Goal: Task Accomplishment & Management: Complete application form

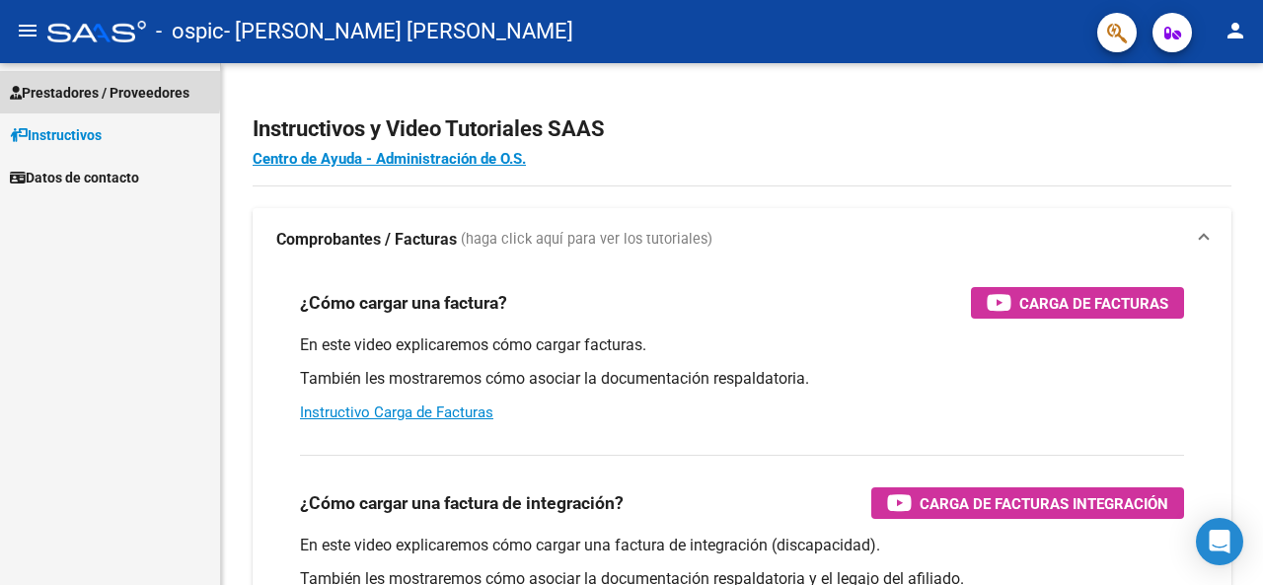
click at [53, 85] on span "Prestadores / Proveedores" at bounding box center [100, 93] width 180 height 22
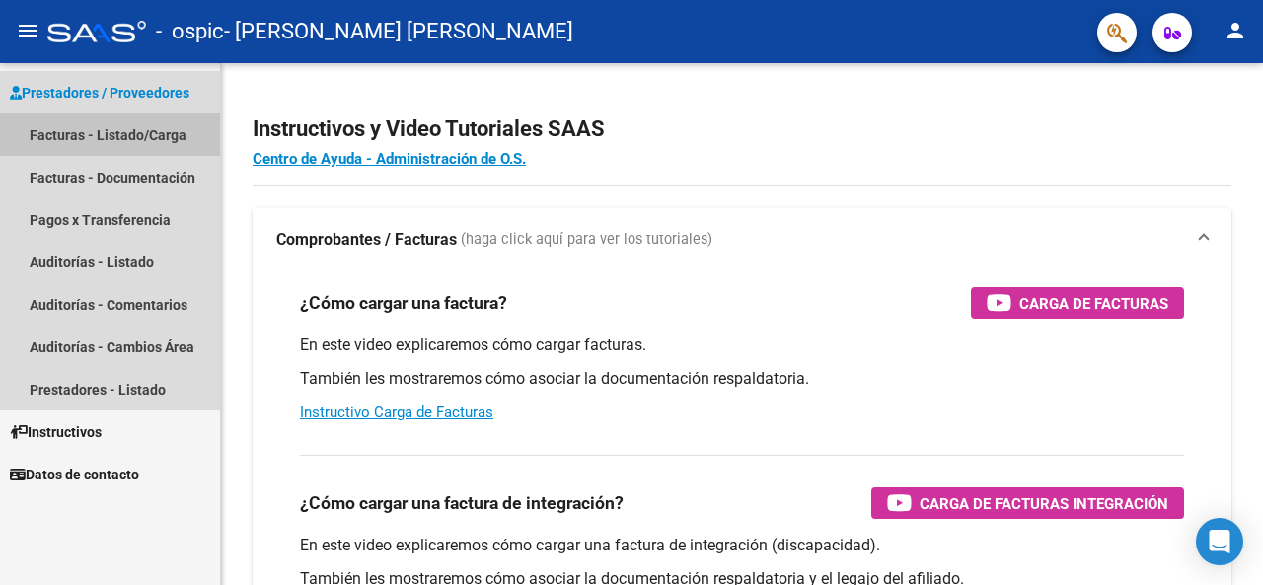
click at [51, 131] on link "Facturas - Listado/Carga" at bounding box center [110, 134] width 220 height 42
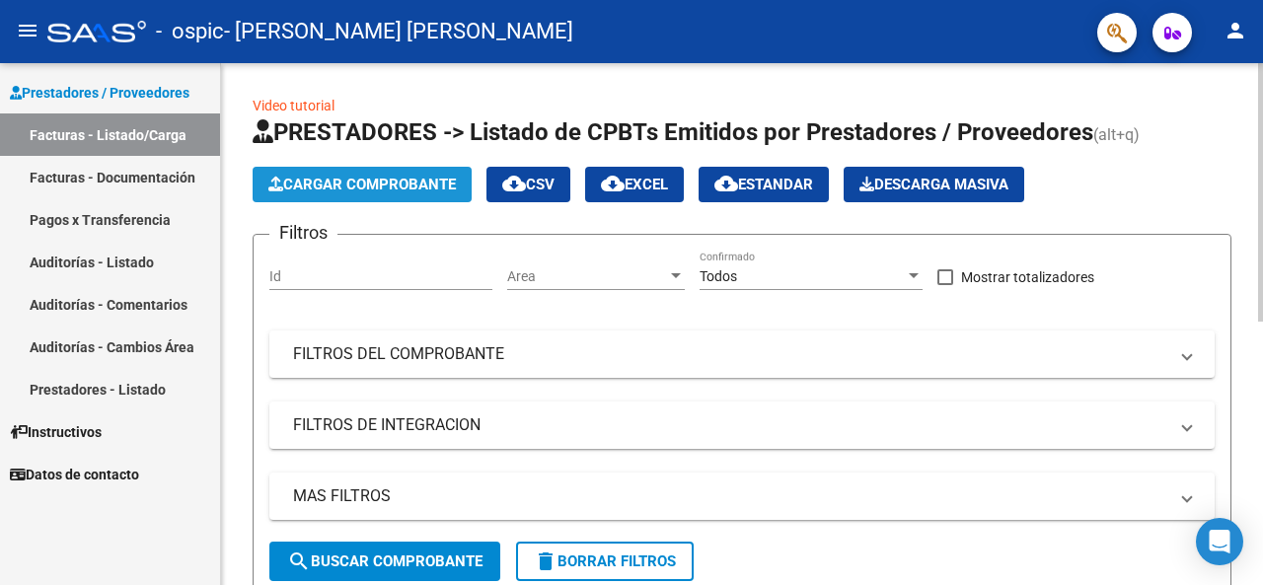
click at [362, 188] on span "Cargar Comprobante" at bounding box center [361, 185] width 187 height 18
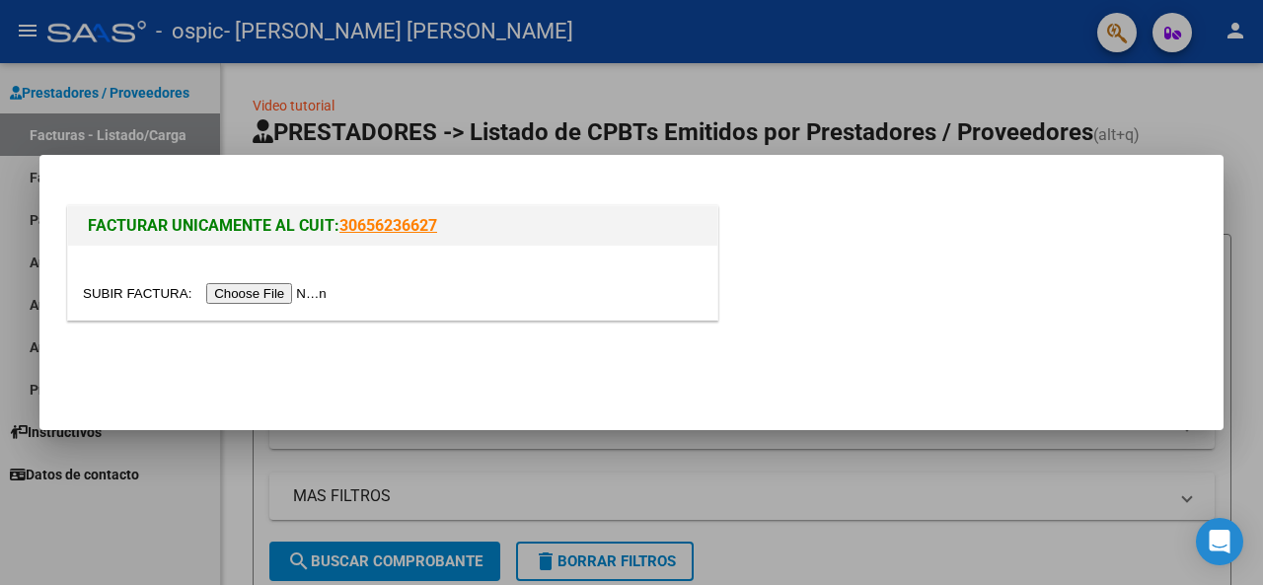
click at [256, 295] on input "file" at bounding box center [208, 293] width 250 height 21
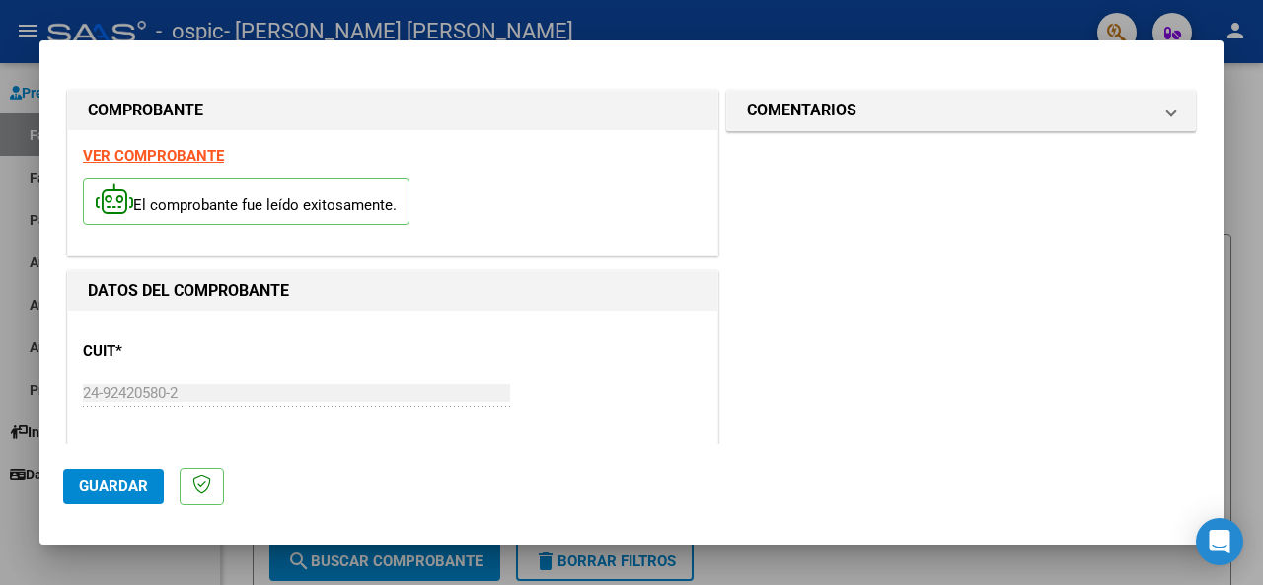
click at [112, 493] on span "Guardar" at bounding box center [113, 487] width 69 height 18
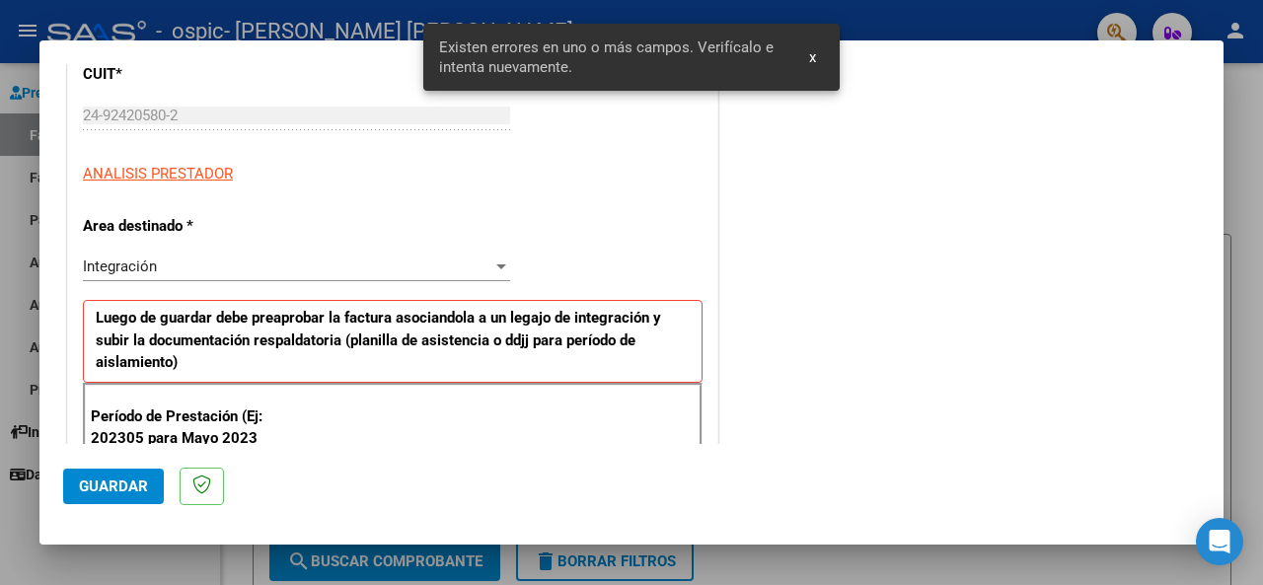
scroll to position [482, 0]
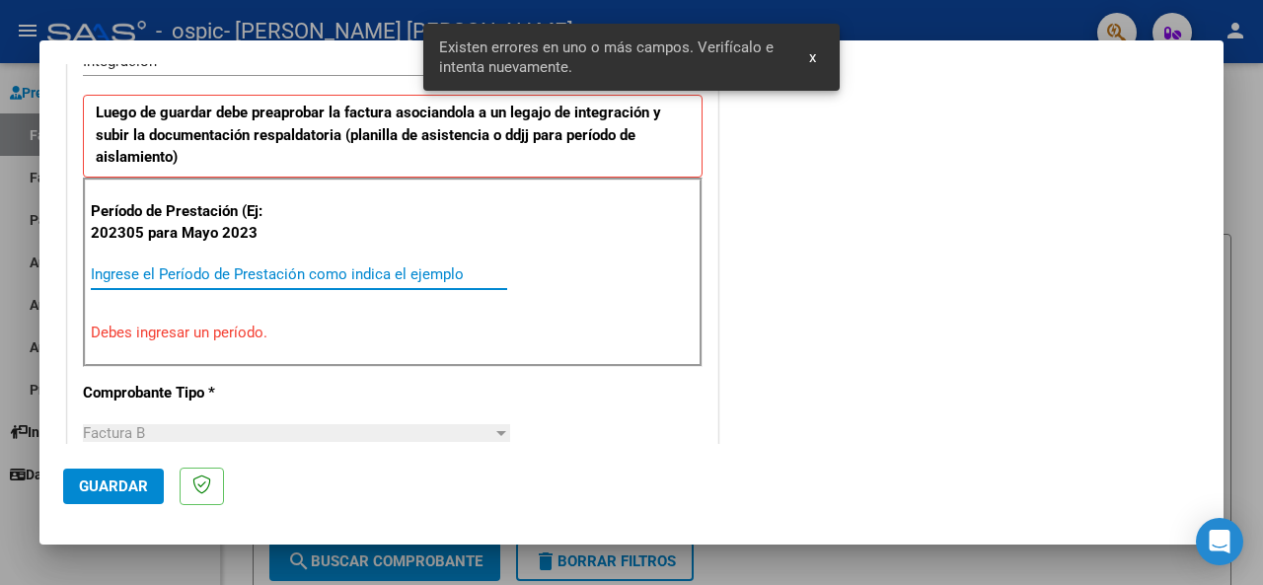
click at [198, 277] on input "Ingrese el Período de Prestación como indica el ejemplo" at bounding box center [299, 274] width 416 height 18
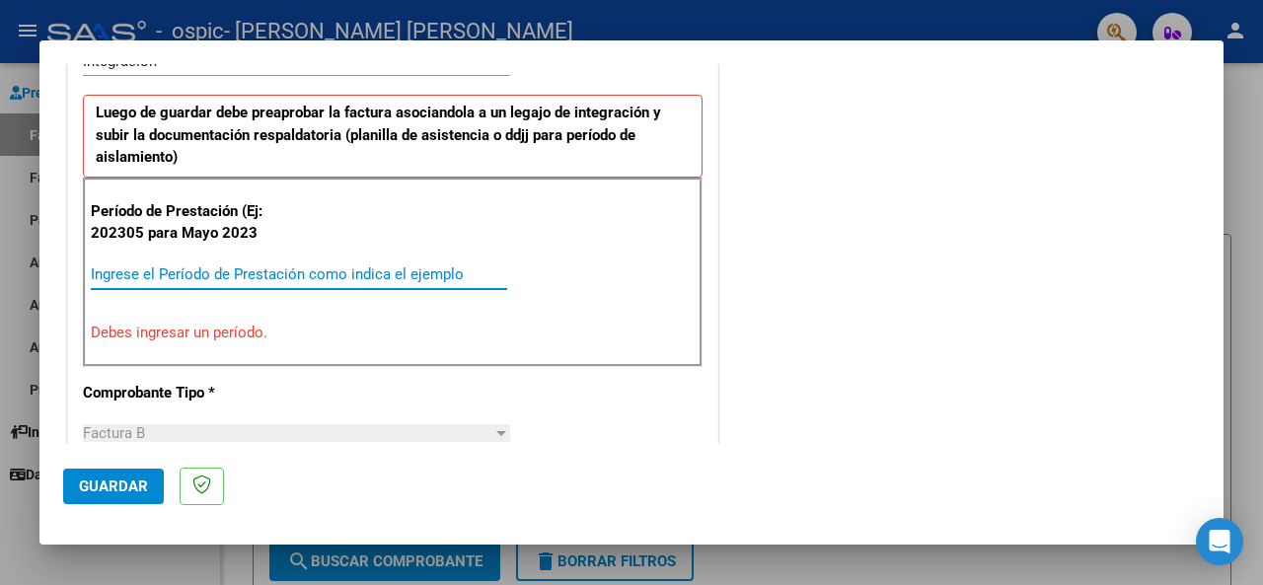
click at [219, 269] on input "Ingrese el Período de Prestación como indica el ejemplo" at bounding box center [299, 274] width 416 height 18
click at [188, 270] on input "Ingrese el Período de Prestación como indica el ejemplo" at bounding box center [299, 274] width 416 height 18
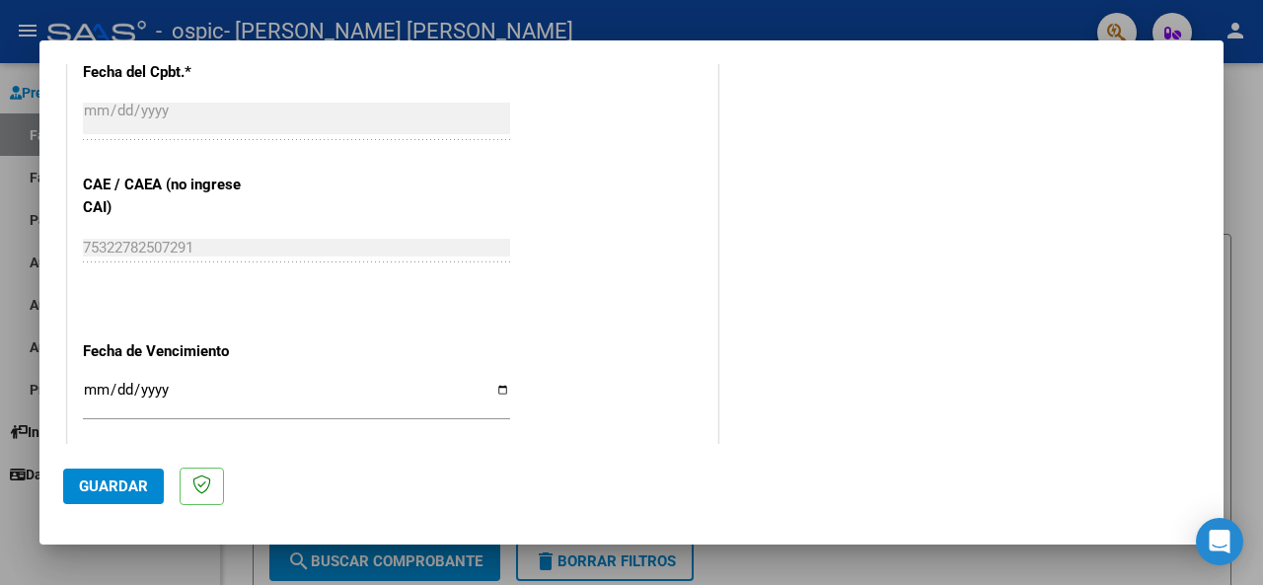
scroll to position [1173, 0]
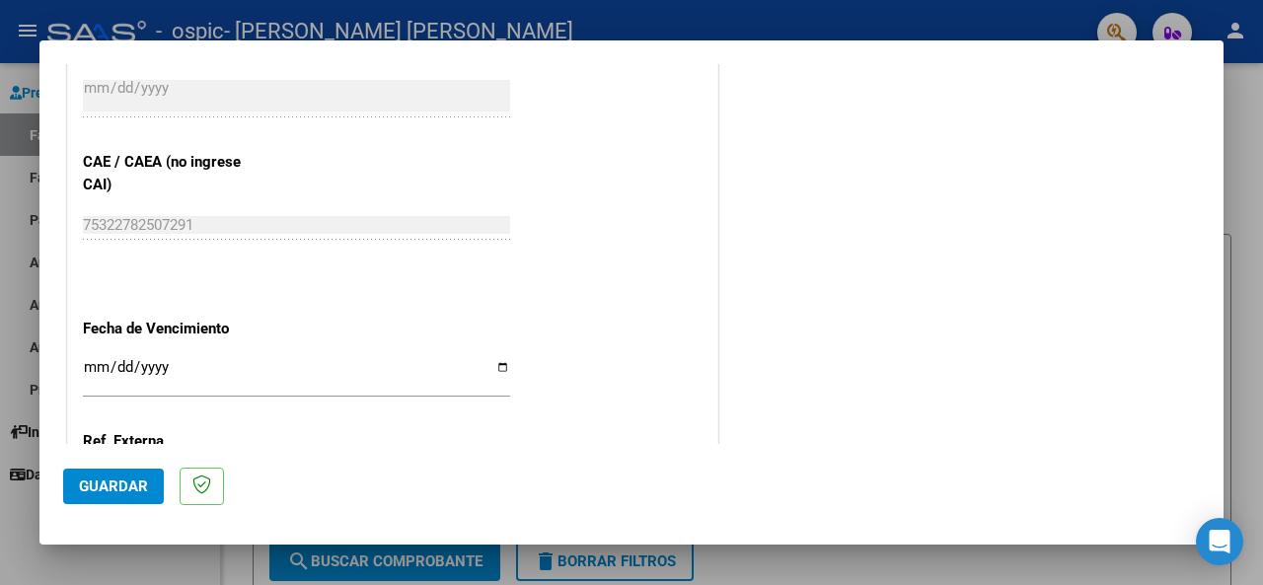
type input "202507"
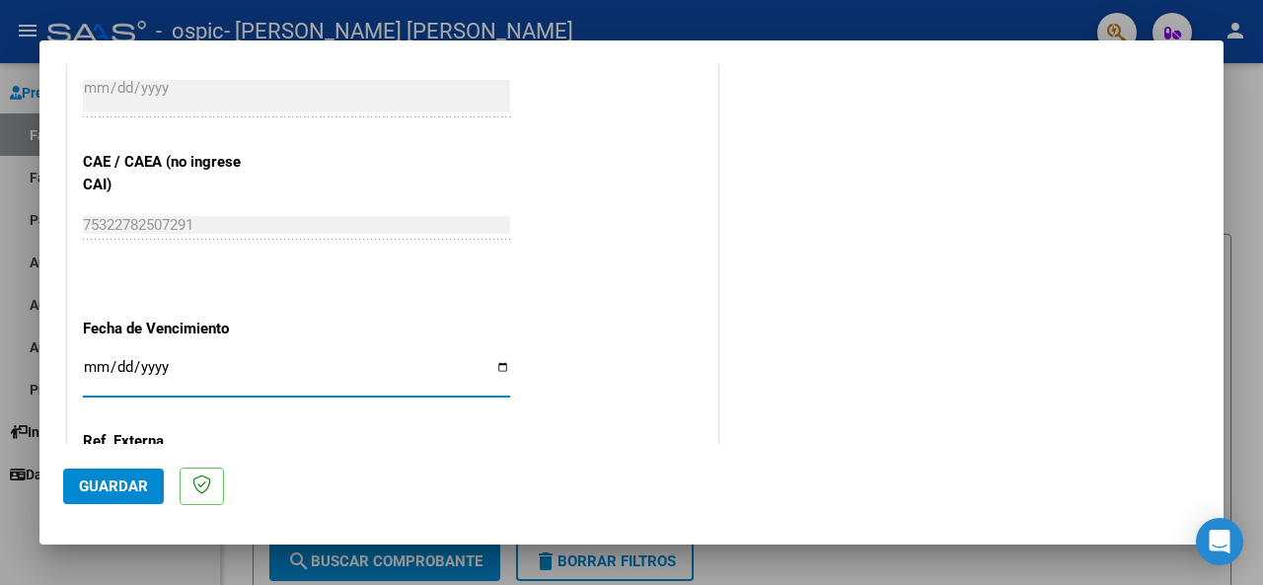
click at [89, 374] on input "Ingresar la fecha" at bounding box center [296, 375] width 427 height 32
click at [164, 360] on input "Ingresar la fecha" at bounding box center [296, 375] width 427 height 32
click at [96, 370] on input "Ingresar la fecha" at bounding box center [296, 375] width 427 height 32
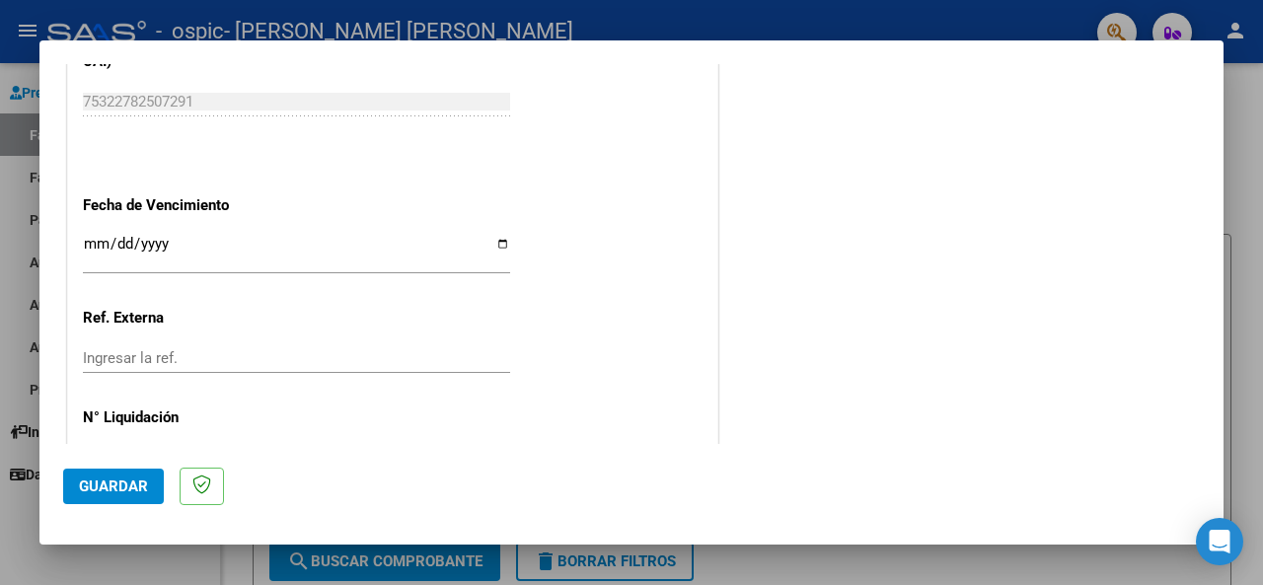
scroll to position [1304, 0]
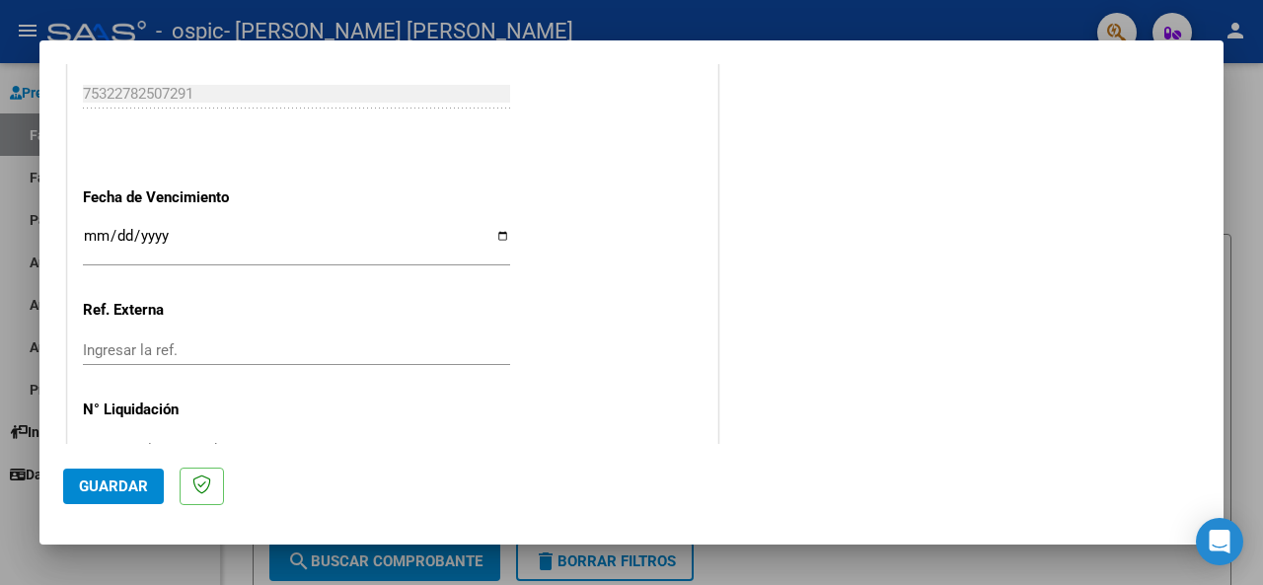
click at [91, 238] on input "Ingresar la fecha" at bounding box center [296, 244] width 427 height 32
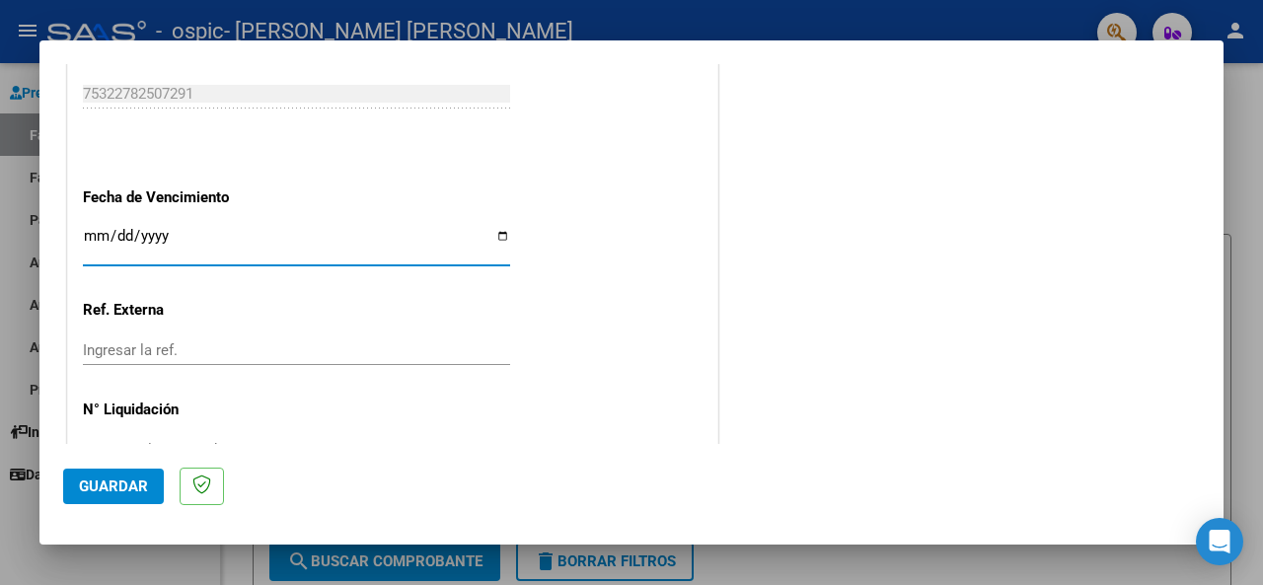
click at [99, 232] on input "Ingresar la fecha" at bounding box center [296, 244] width 427 height 32
click at [98, 241] on input "Ingresar la fecha" at bounding box center [296, 244] width 427 height 32
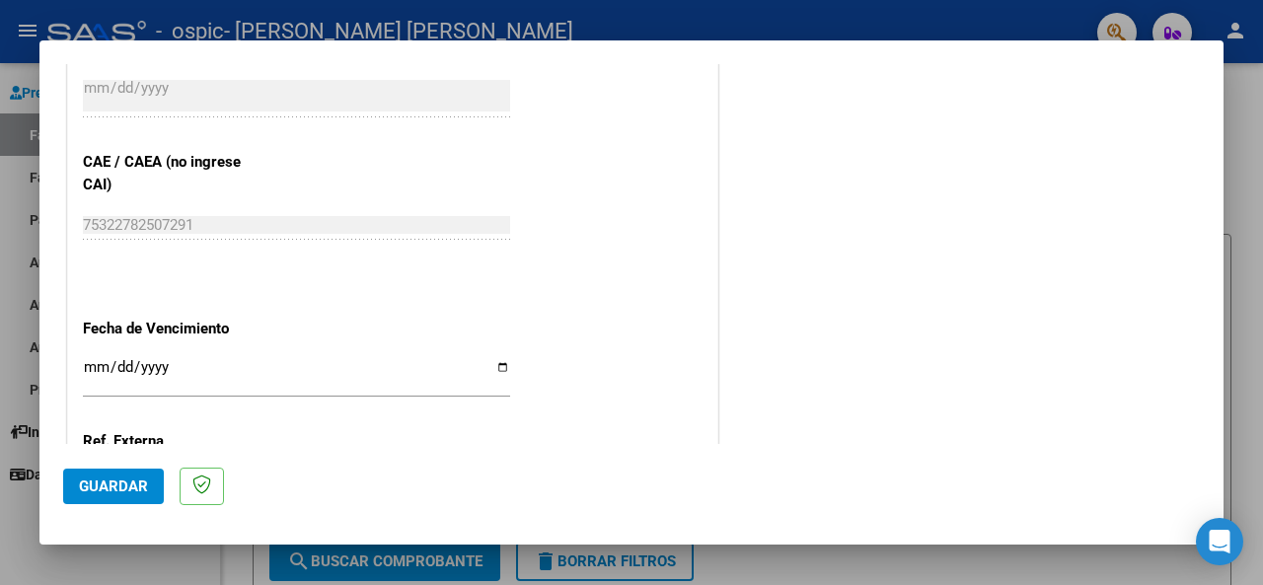
scroll to position [1239, 0]
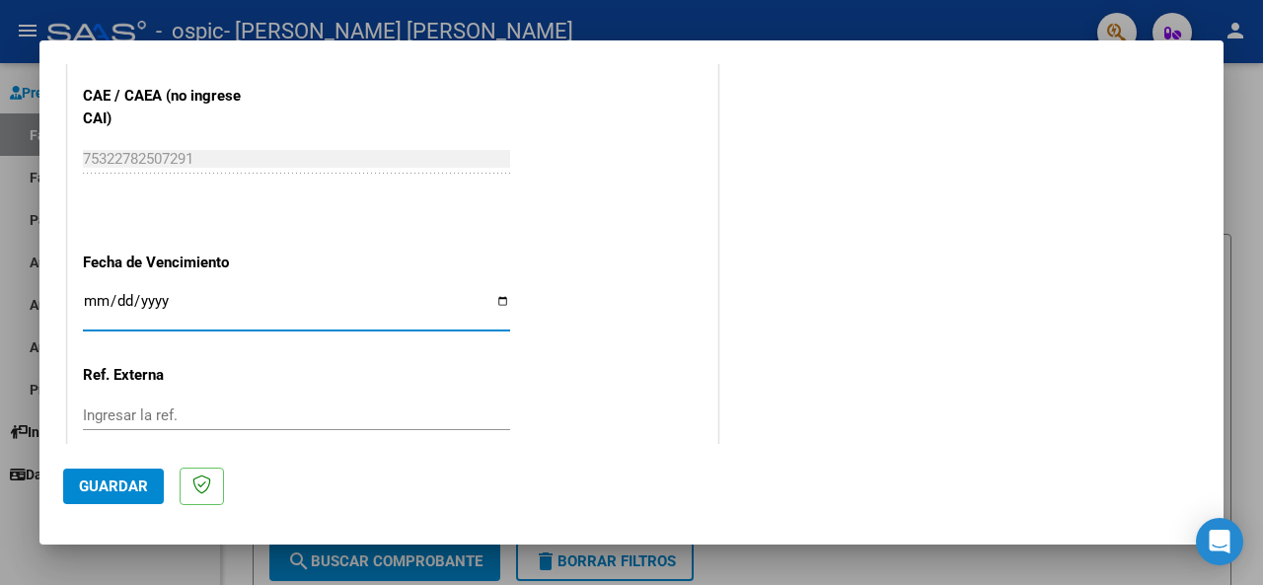
click at [87, 307] on input "Ingresar la fecha" at bounding box center [296, 309] width 427 height 32
type input "[DATE]"
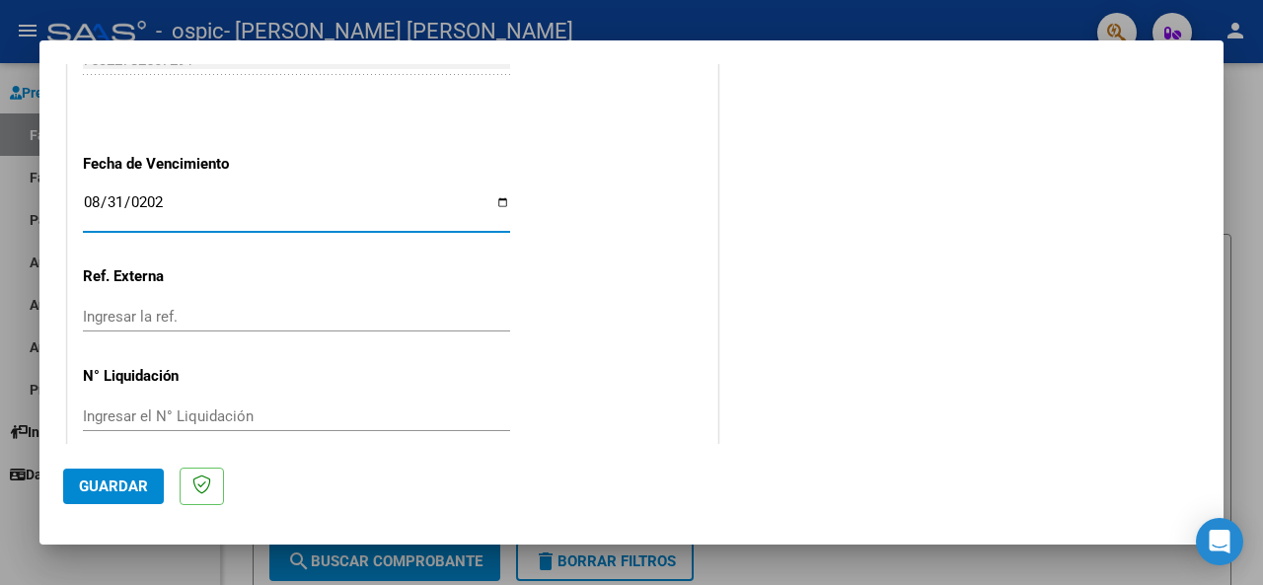
scroll to position [1364, 0]
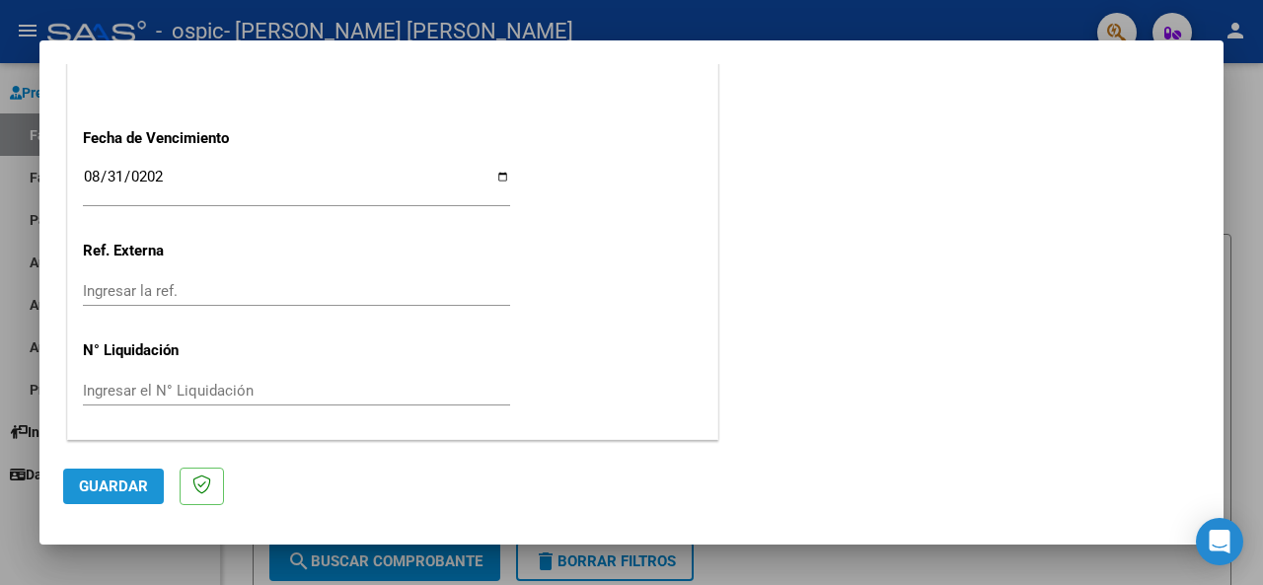
click at [129, 493] on span "Guardar" at bounding box center [113, 487] width 69 height 18
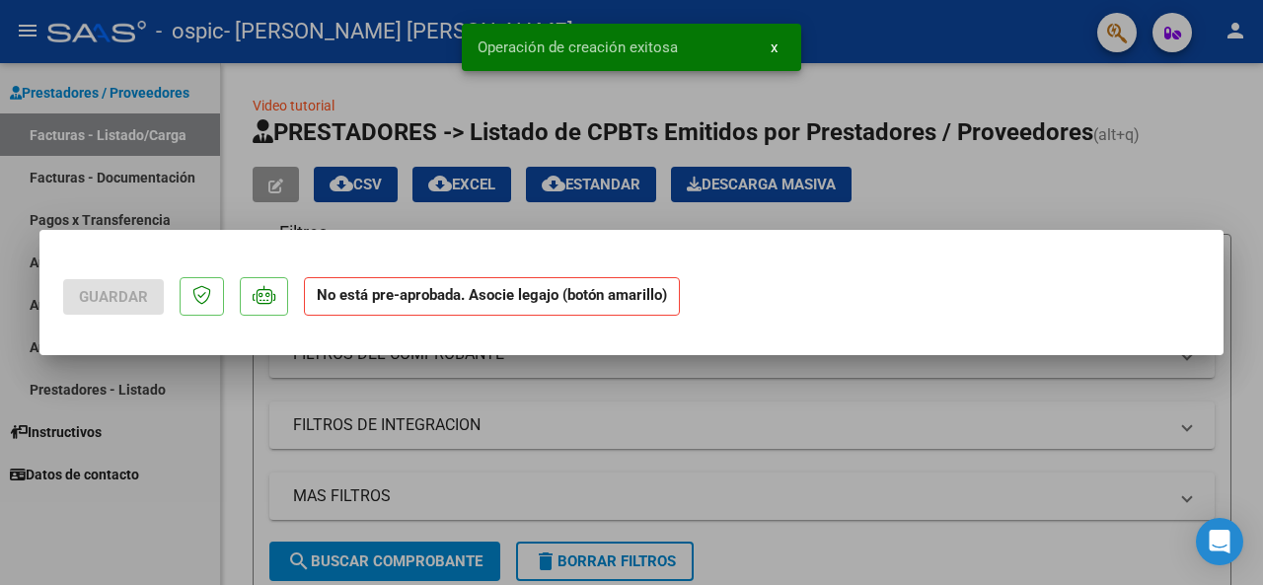
scroll to position [0, 0]
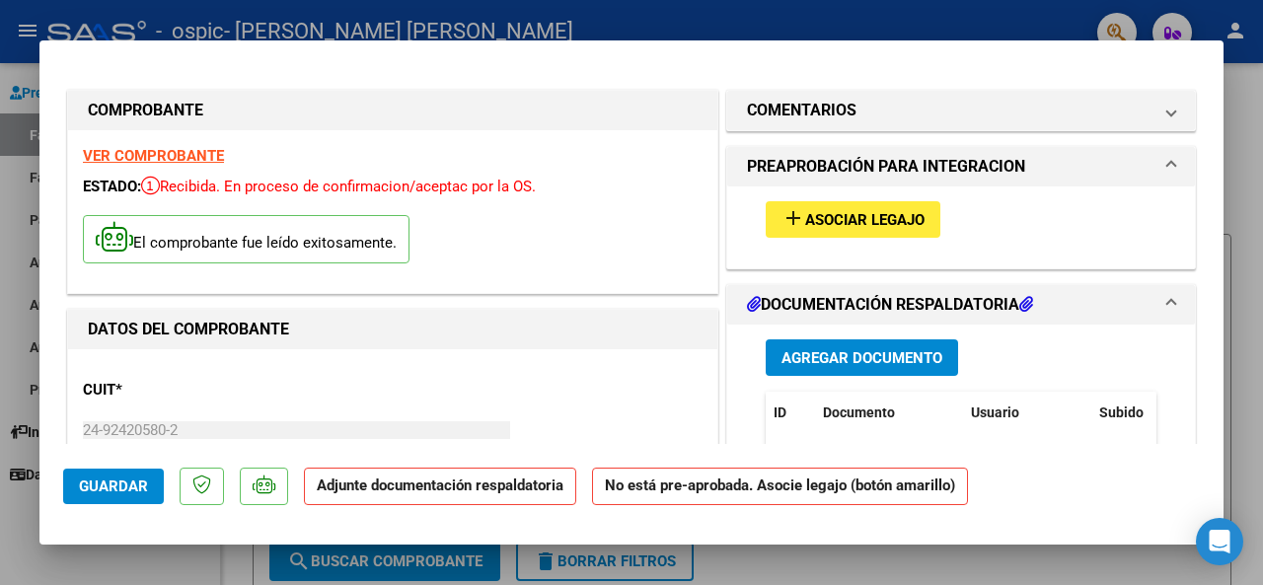
click at [837, 225] on span "Asociar Legajo" at bounding box center [864, 220] width 119 height 18
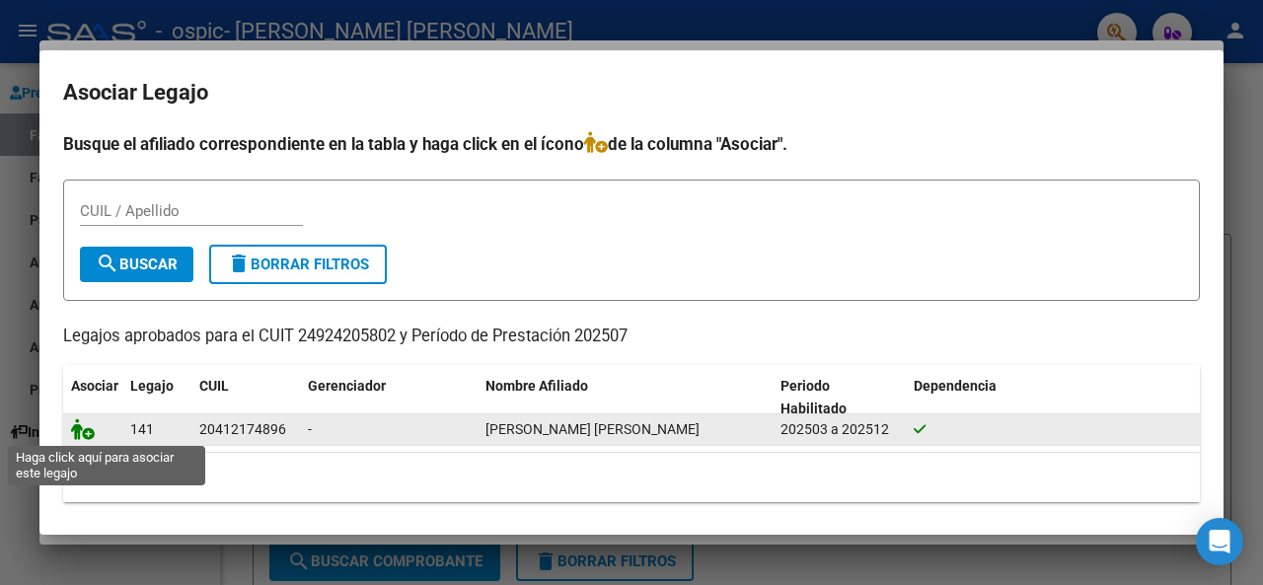
click at [87, 434] on icon at bounding box center [83, 429] width 24 height 22
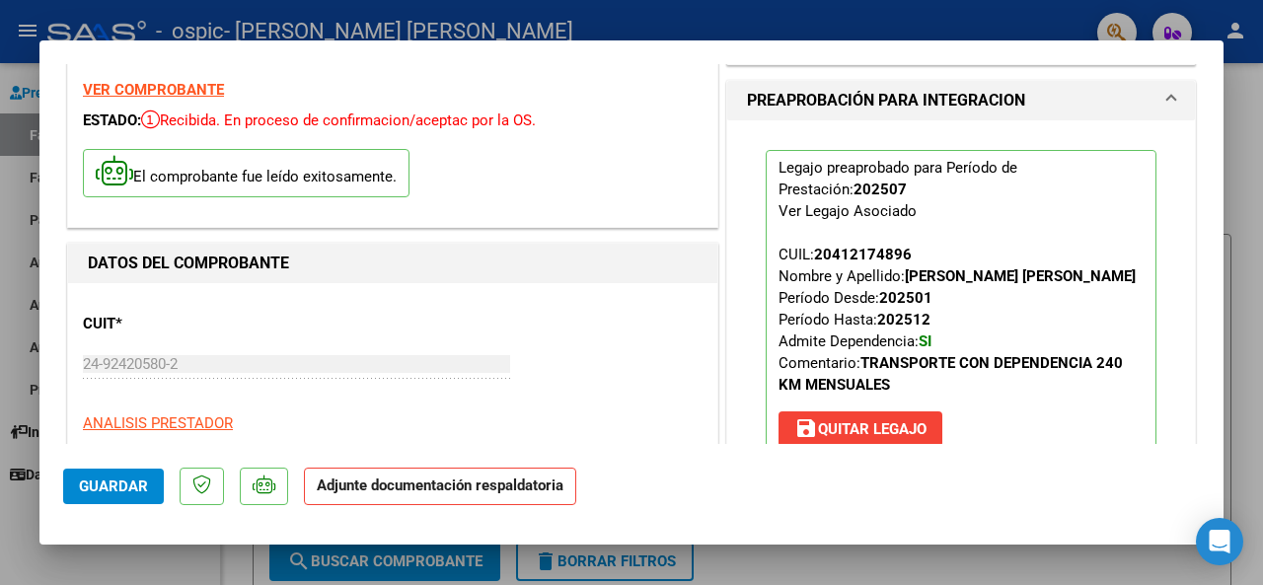
scroll to position [230, 0]
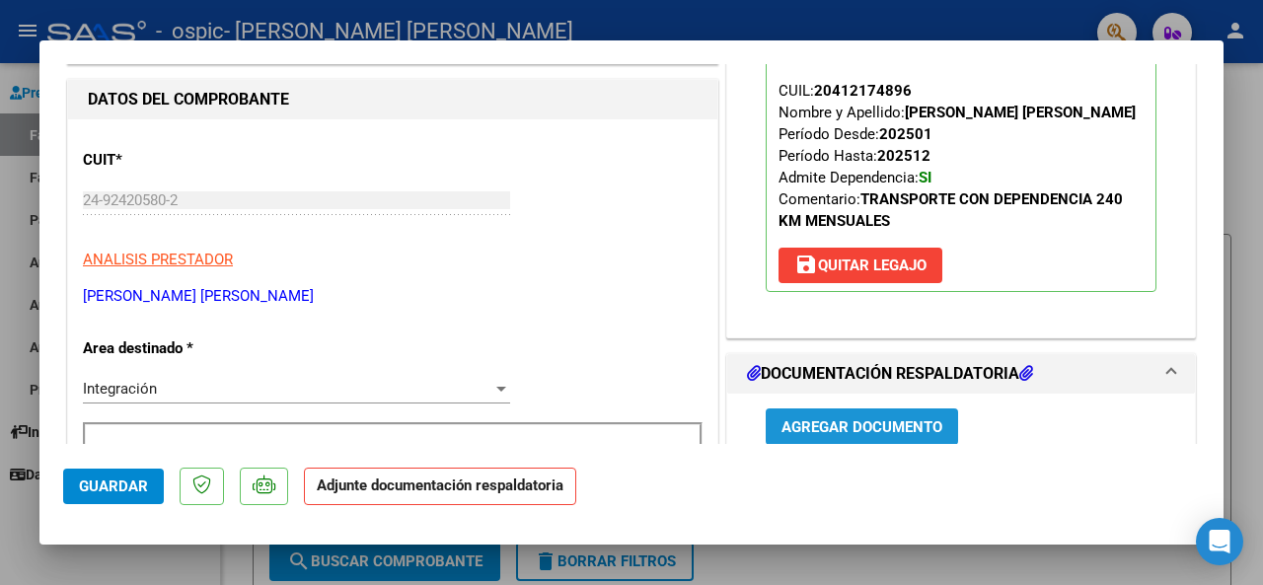
click at [873, 430] on span "Agregar Documento" at bounding box center [861, 427] width 161 height 18
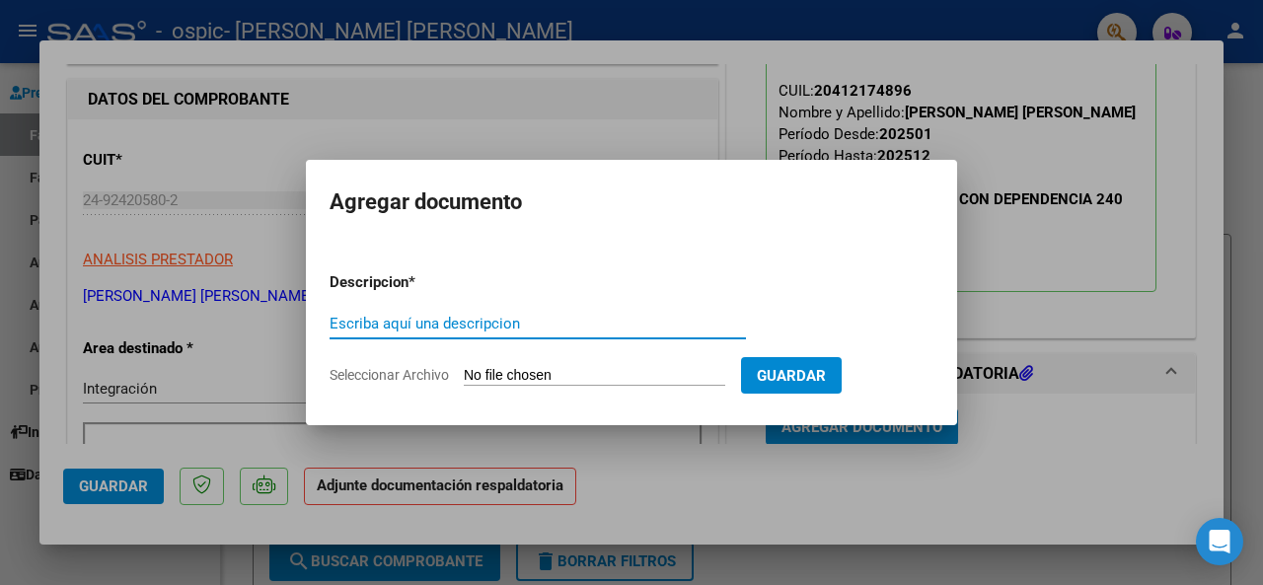
click at [393, 321] on input "Escriba aquí una descripcion" at bounding box center [538, 324] width 416 height 18
type input "planilla asist"
click at [548, 375] on input "Seleccionar Archivo" at bounding box center [594, 376] width 261 height 19
type input "C:\fakepath\24924205802_006_00005_00000141 plan.pdf"
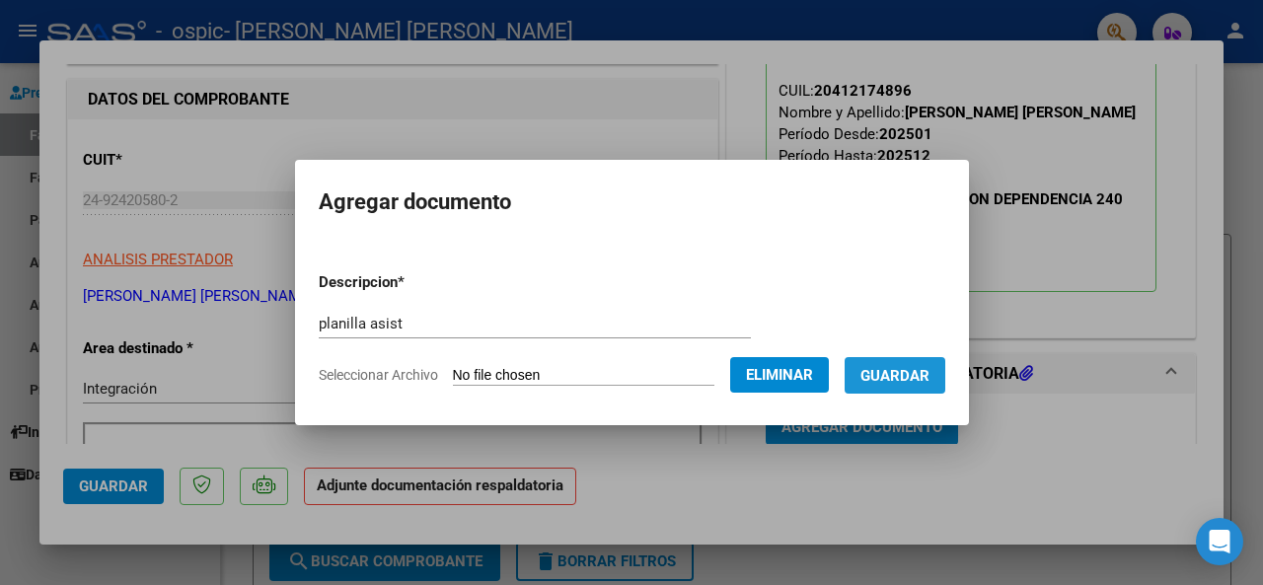
click at [922, 374] on span "Guardar" at bounding box center [894, 376] width 69 height 18
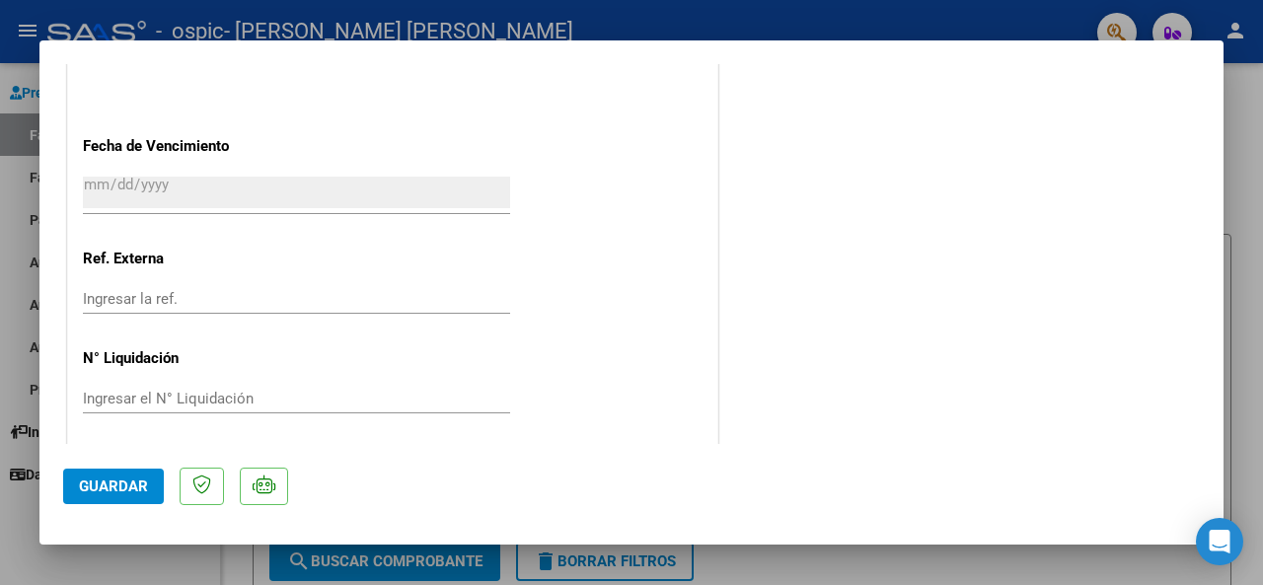
scroll to position [1408, 0]
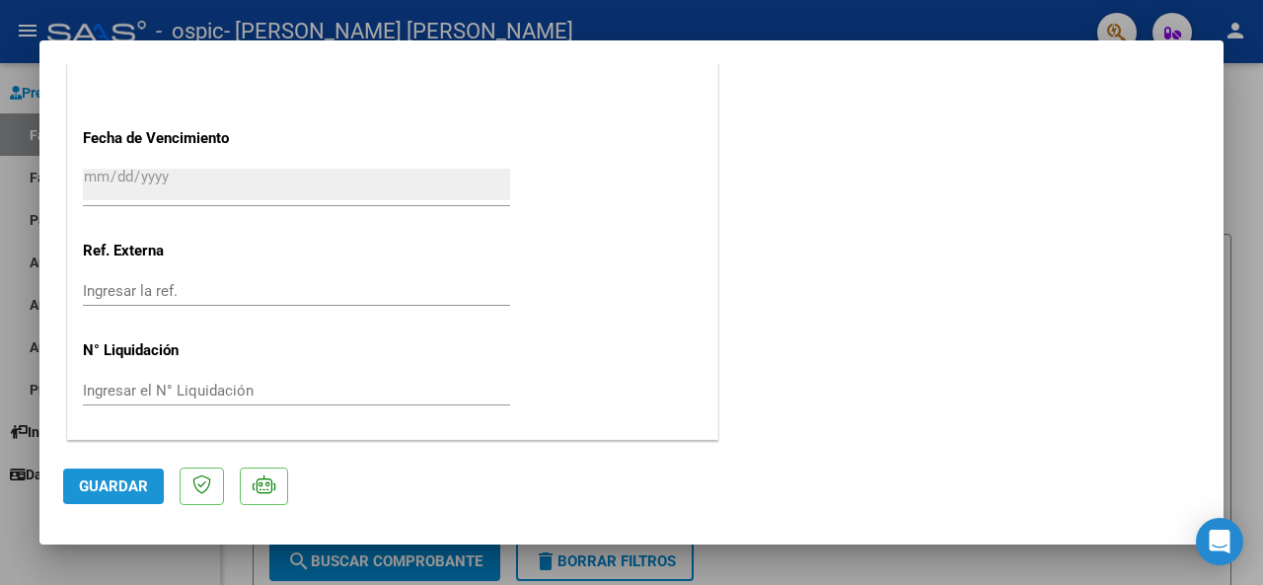
click at [122, 486] on span "Guardar" at bounding box center [113, 487] width 69 height 18
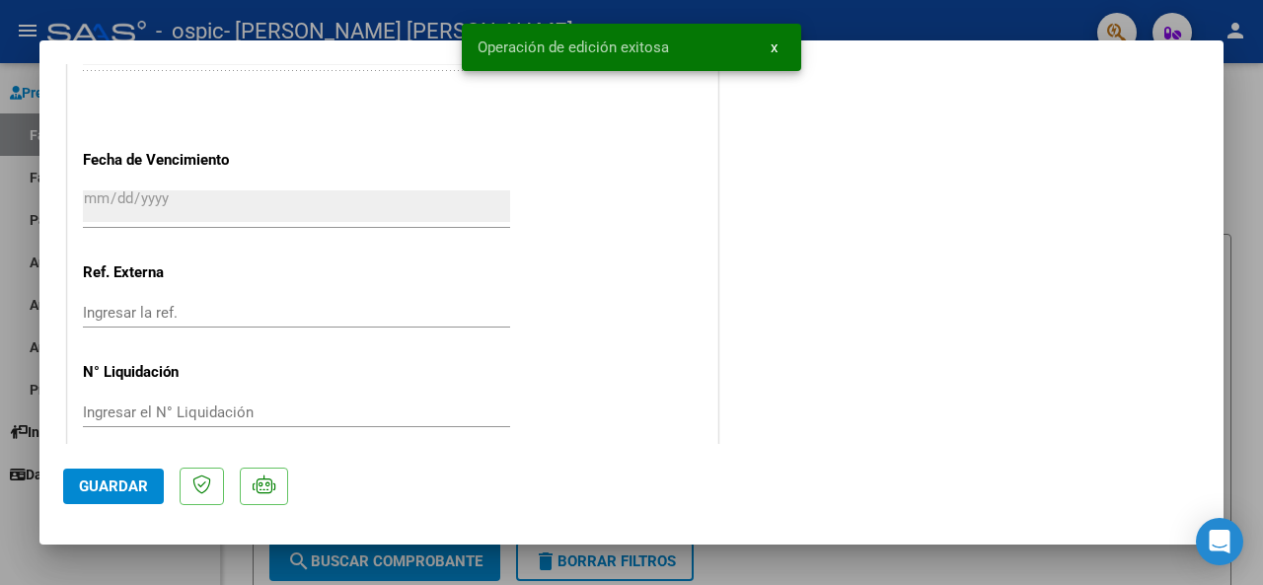
scroll to position [1375, 0]
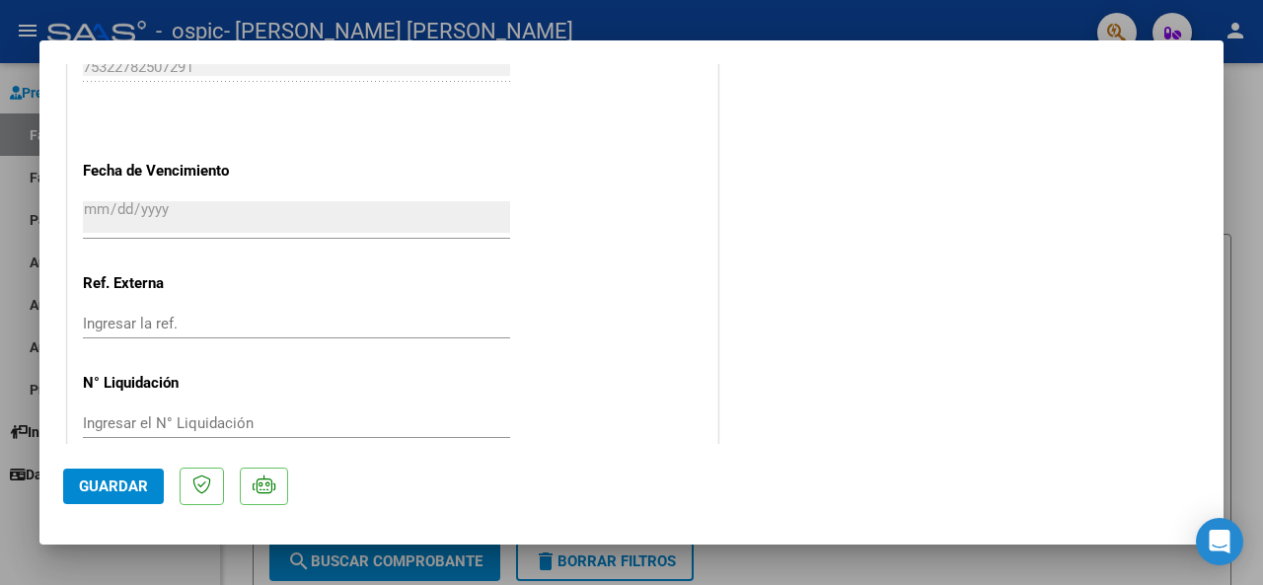
drag, startPoint x: 1208, startPoint y: 395, endPoint x: 1222, endPoint y: 259, distance: 137.0
click at [1222, 259] on mat-dialog-content "COMPROBANTE VER COMPROBANTE ESTADO: Recibida. En proceso de confirmacion/acepta…" at bounding box center [631, 254] width 1184 height 380
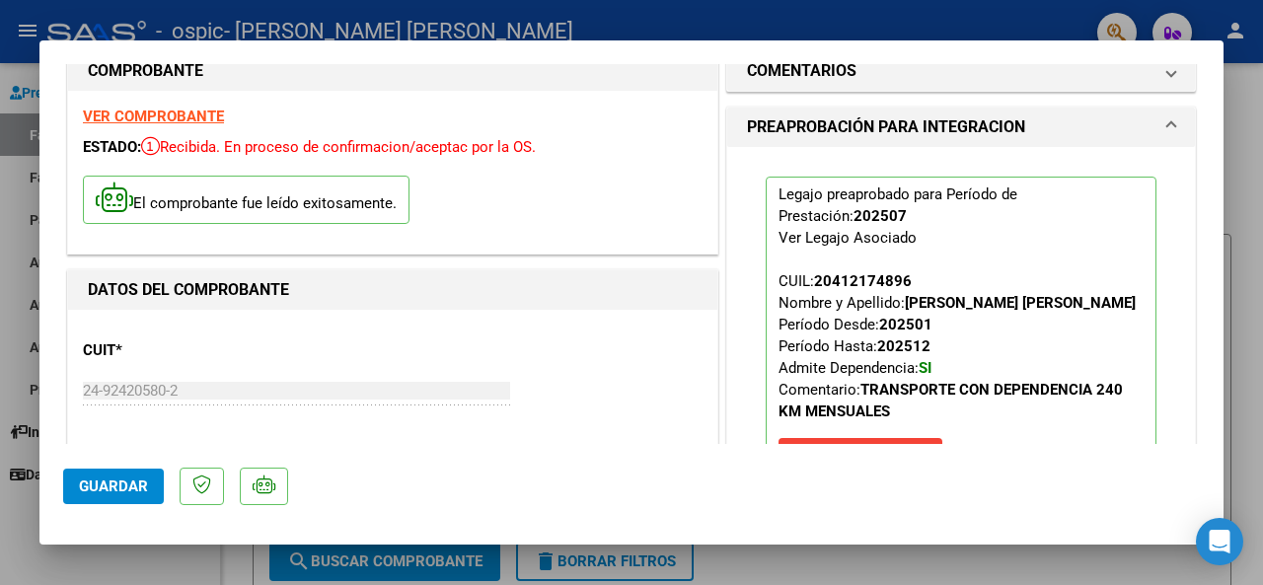
scroll to position [66, 0]
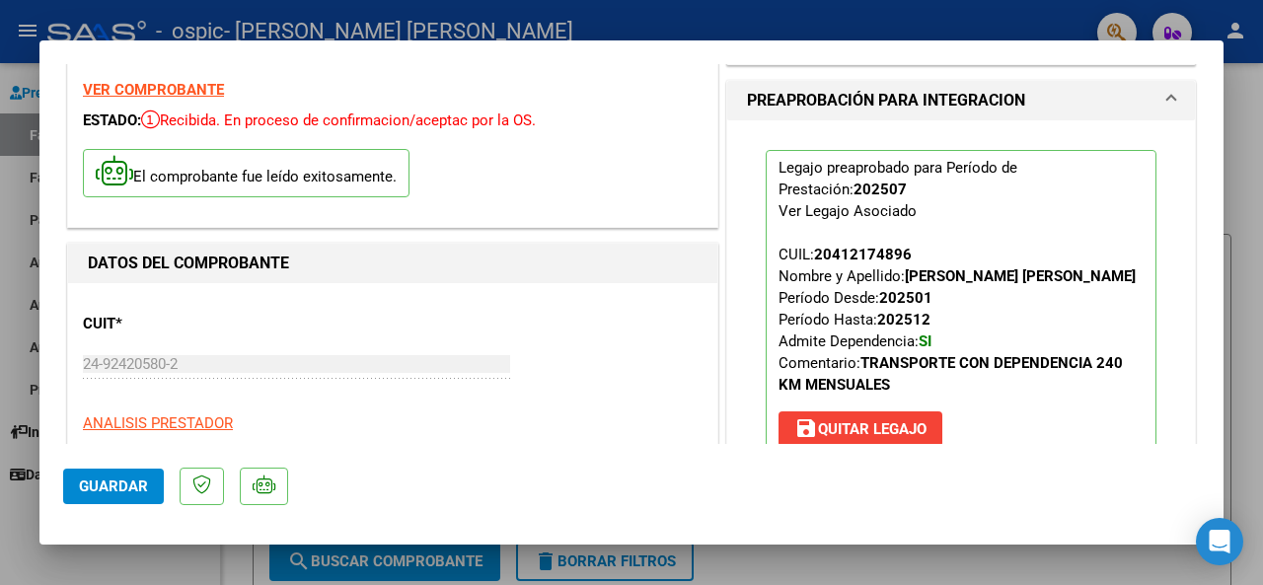
click at [103, 478] on span "Guardar" at bounding box center [113, 487] width 69 height 18
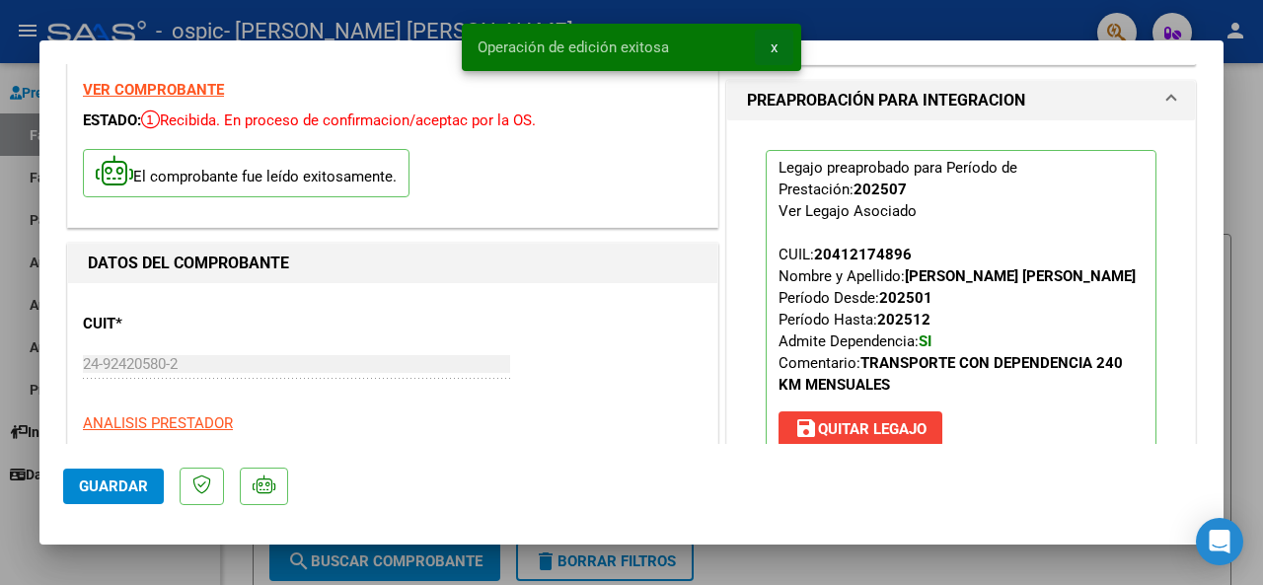
click at [771, 48] on span "x" at bounding box center [774, 47] width 7 height 18
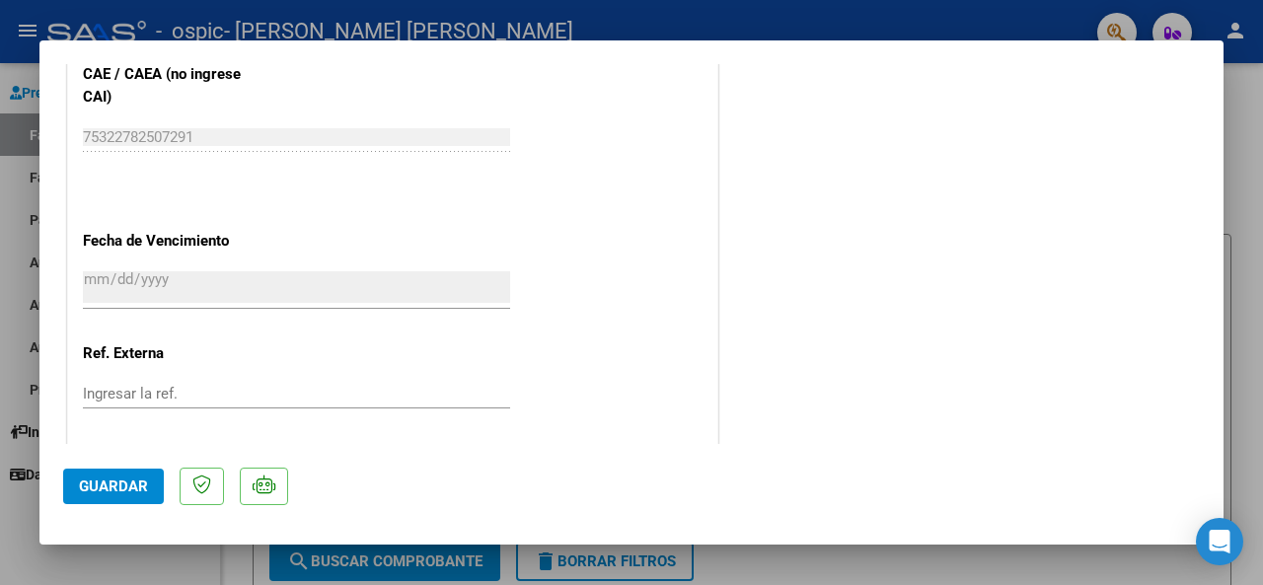
scroll to position [1408, 0]
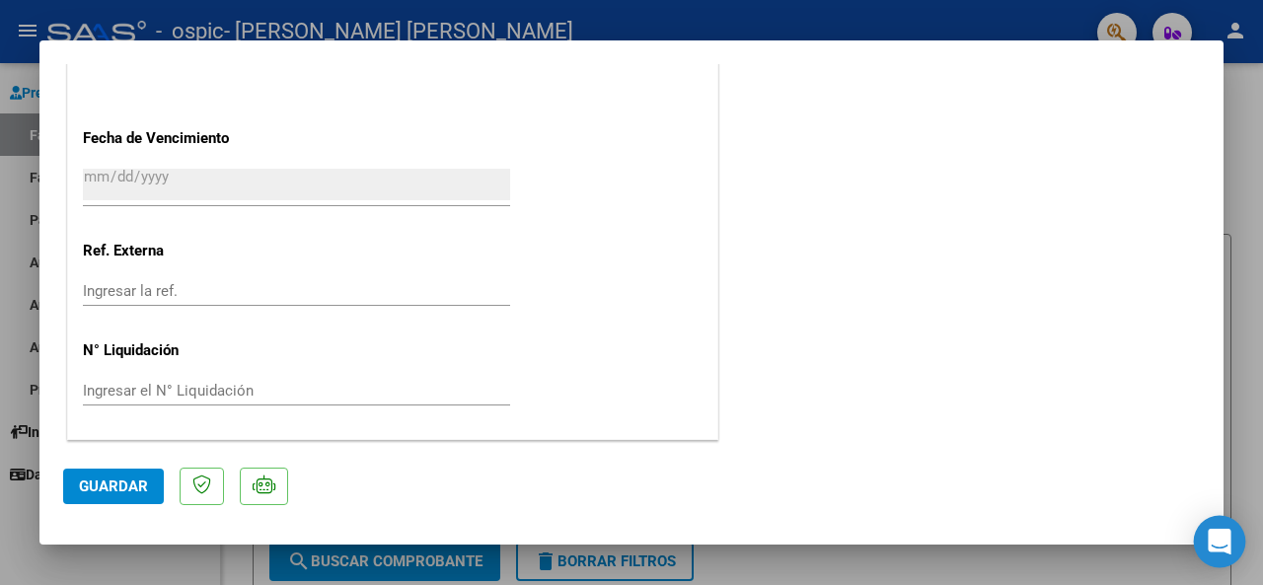
click at [1221, 542] on icon "Open Intercom Messenger" at bounding box center [1219, 542] width 23 height 26
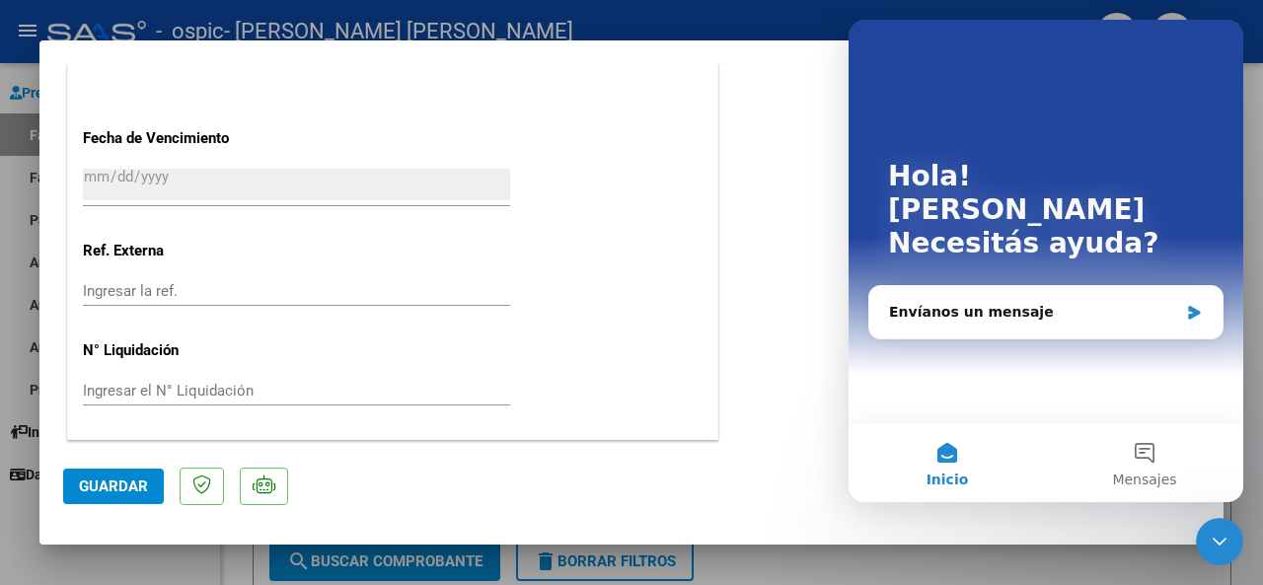
scroll to position [0, 0]
click at [946, 463] on button "Inicio" at bounding box center [947, 462] width 197 height 79
click at [943, 454] on button "Inicio" at bounding box center [947, 462] width 197 height 79
click at [943, 452] on button "Inicio" at bounding box center [947, 462] width 197 height 79
click at [948, 479] on span "Inicio" at bounding box center [947, 480] width 42 height 14
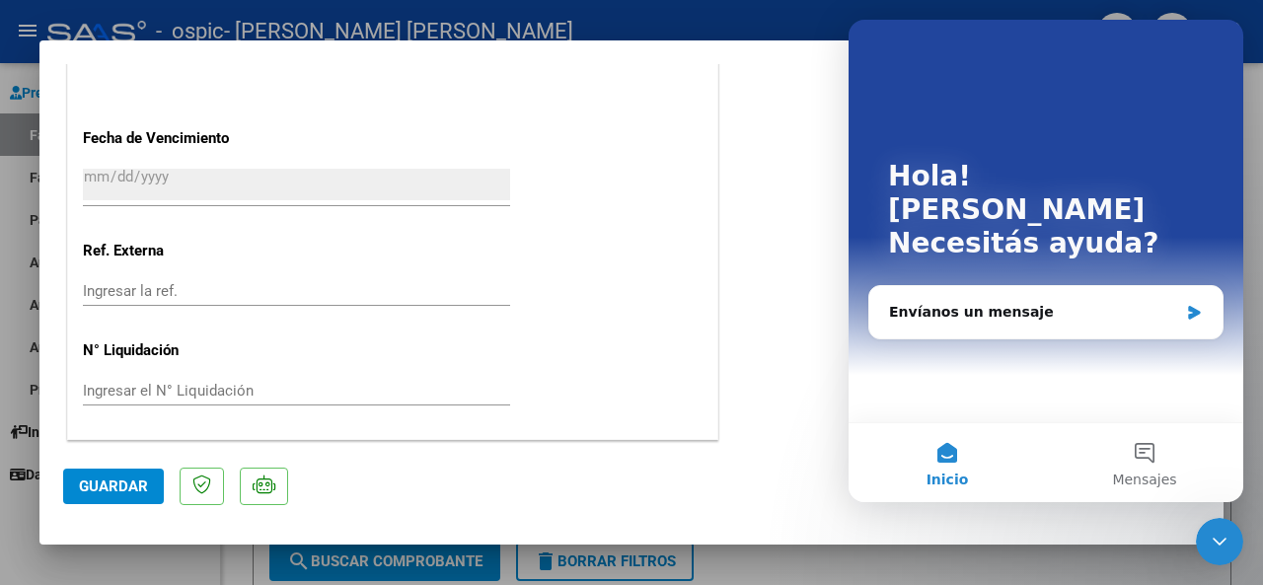
click at [1215, 545] on icon "Cerrar Intercom Messenger" at bounding box center [1220, 542] width 24 height 24
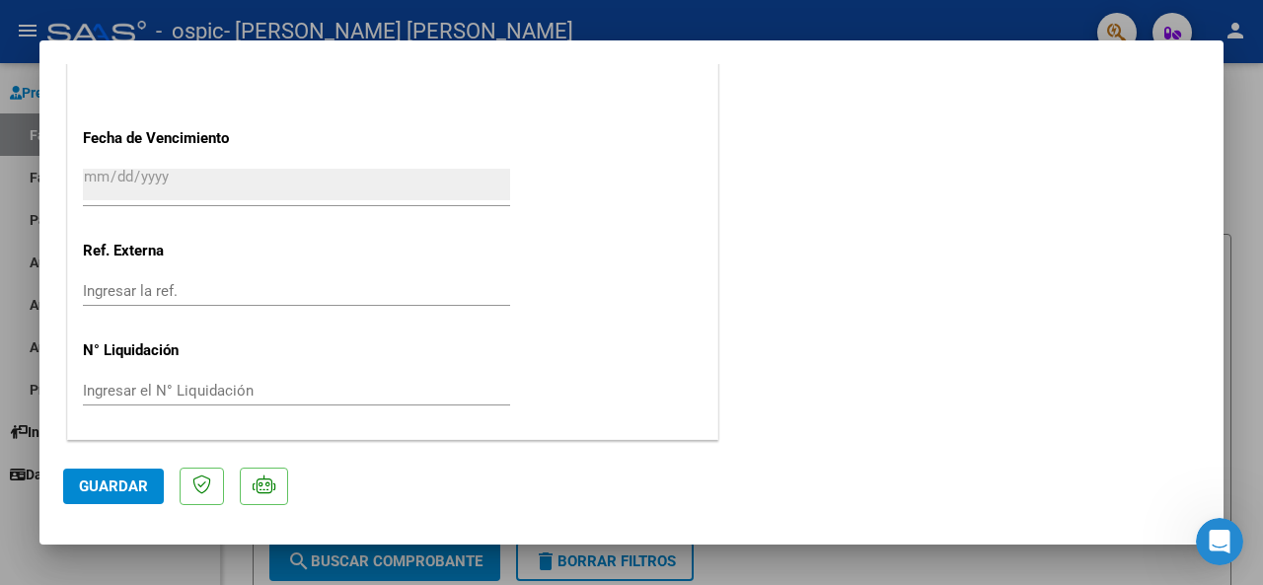
click at [1241, 377] on div at bounding box center [631, 292] width 1263 height 585
type input "$ 0,00"
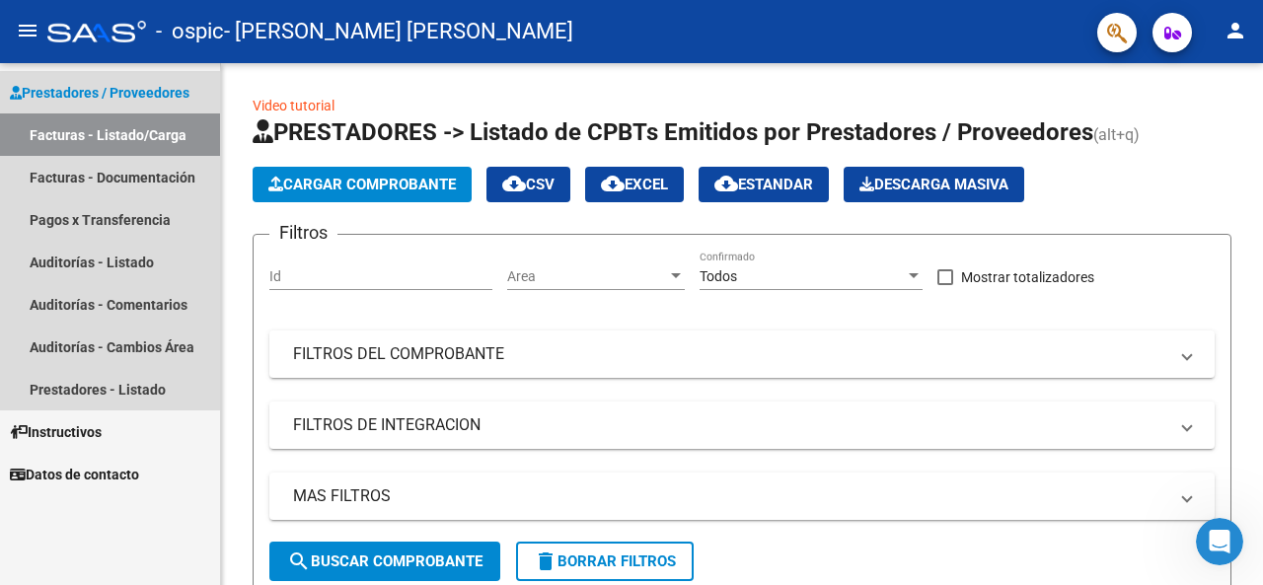
click at [117, 135] on link "Facturas - Listado/Carga" at bounding box center [110, 134] width 220 height 42
click at [116, 185] on link "Facturas - Documentación" at bounding box center [110, 177] width 220 height 42
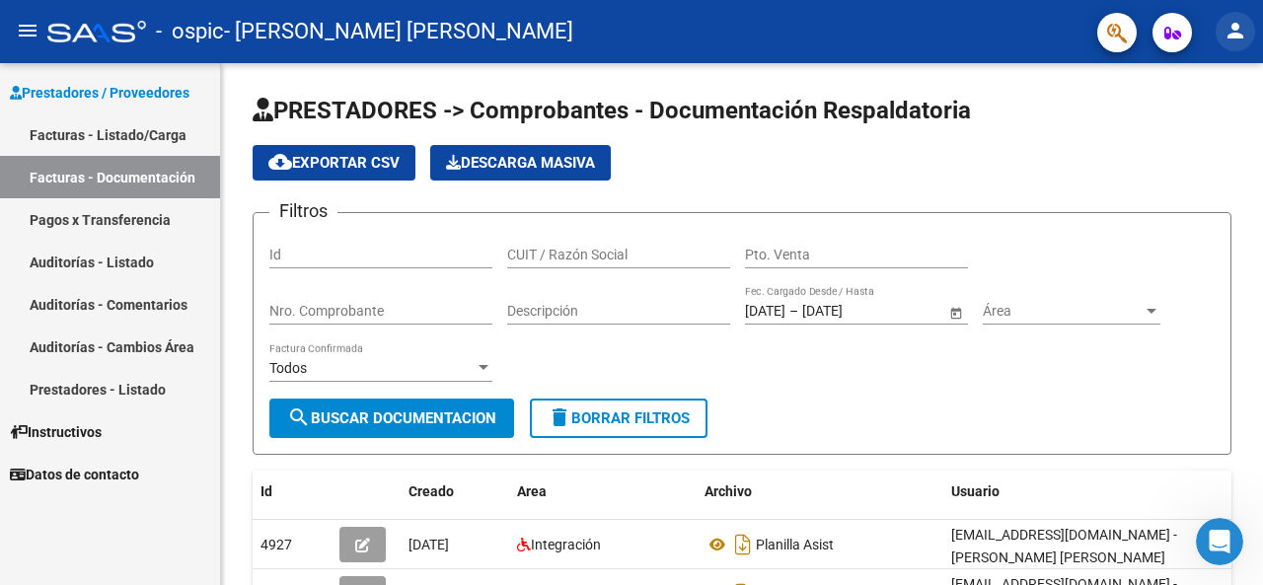
click at [1238, 30] on mat-icon "person" at bounding box center [1235, 31] width 24 height 24
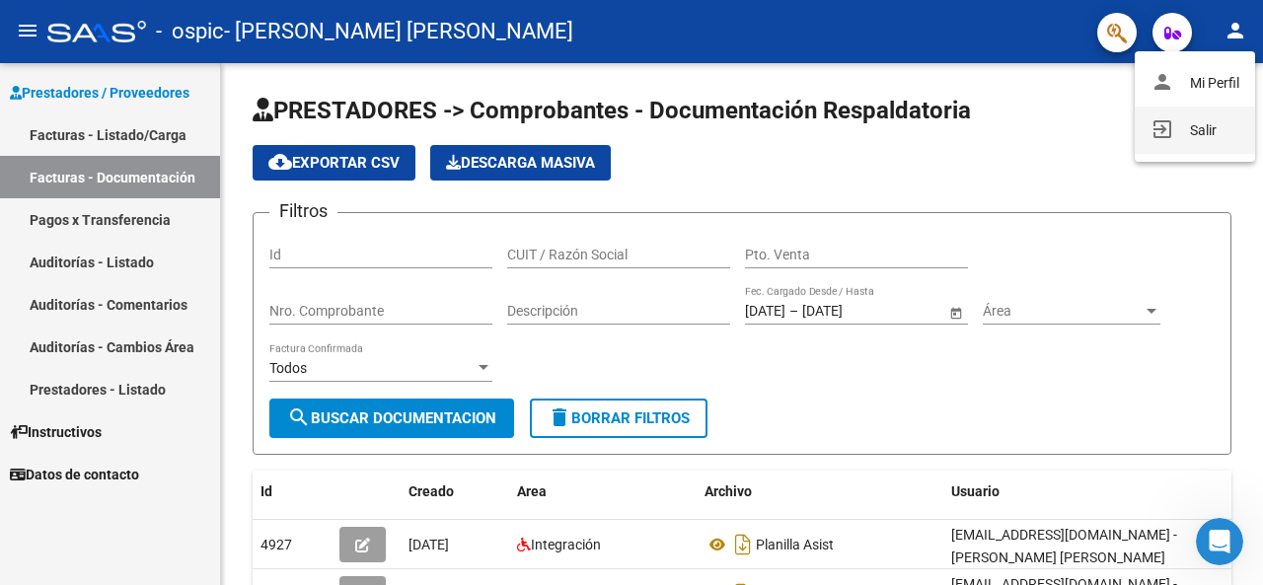
click at [1222, 129] on button "exit_to_app Salir" at bounding box center [1195, 130] width 120 height 47
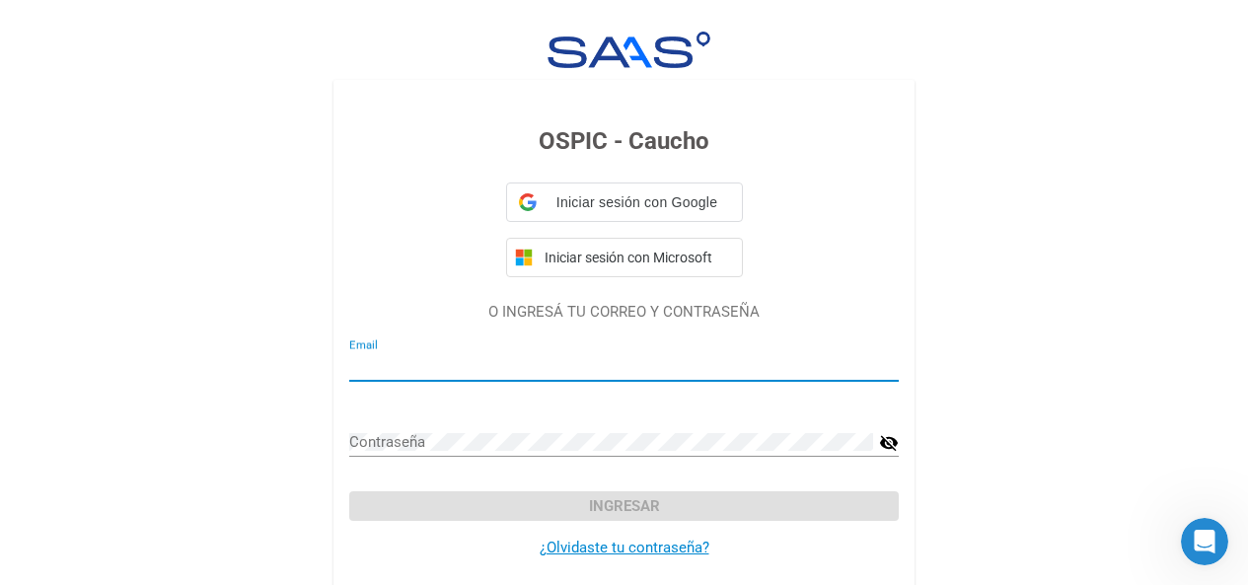
type input "[EMAIL_ADDRESS][DOMAIN_NAME]"
